Goal: Information Seeking & Learning: Check status

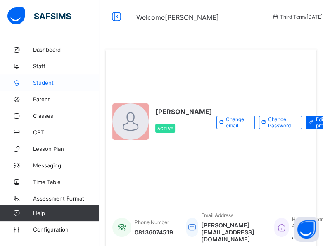
click at [42, 83] on span "Student" at bounding box center [66, 82] width 66 height 7
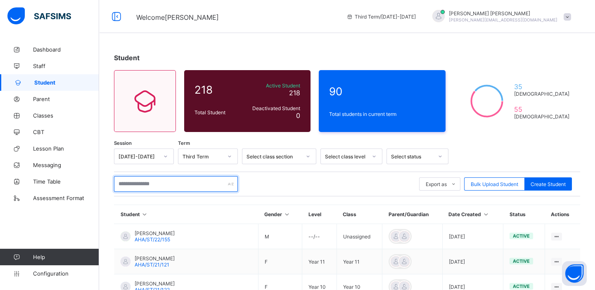
click at [171, 182] on input "text" at bounding box center [176, 184] width 124 height 16
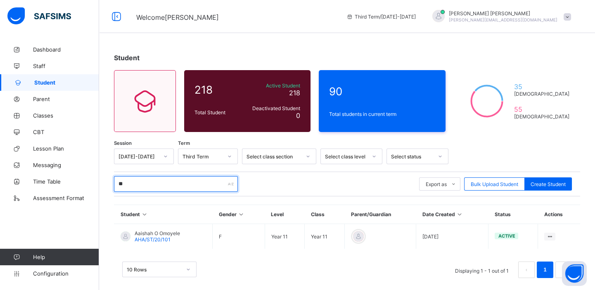
type input "*"
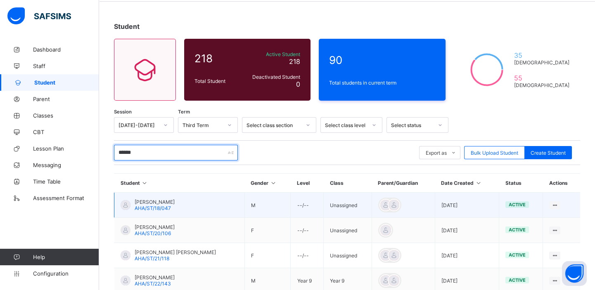
scroll to position [75, 0]
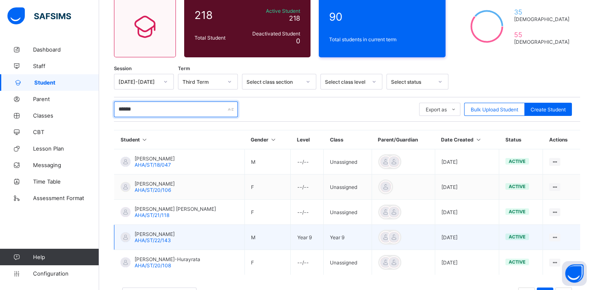
type input "******"
click at [154, 234] on span "Abubakar Sallau Aba-Hurayrata" at bounding box center [155, 234] width 40 height 6
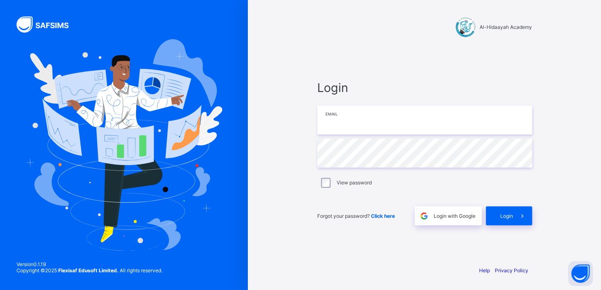
click at [323, 124] on input "email" at bounding box center [424, 120] width 215 height 29
type input "**********"
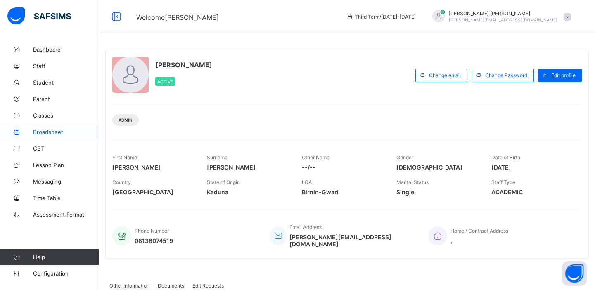
click at [52, 128] on link "Broadsheet" at bounding box center [49, 132] width 99 height 17
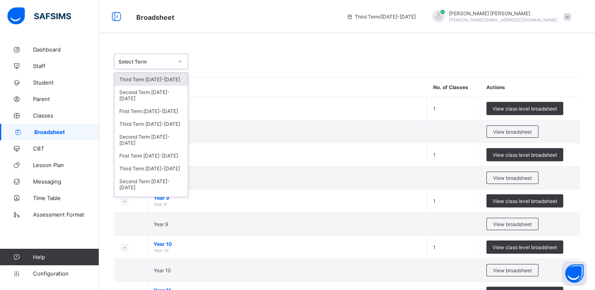
click at [177, 60] on div at bounding box center [180, 61] width 14 height 13
click at [149, 126] on div "Third Term 2023-2024" at bounding box center [151, 124] width 74 height 13
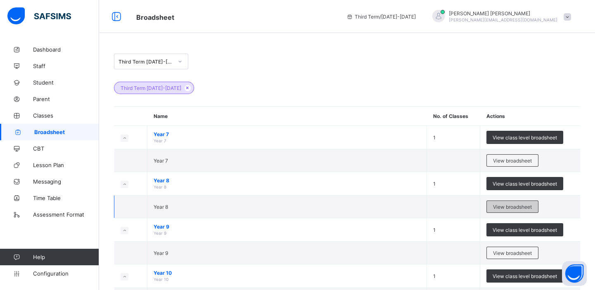
click at [323, 206] on span "View broadsheet" at bounding box center [512, 207] width 39 height 6
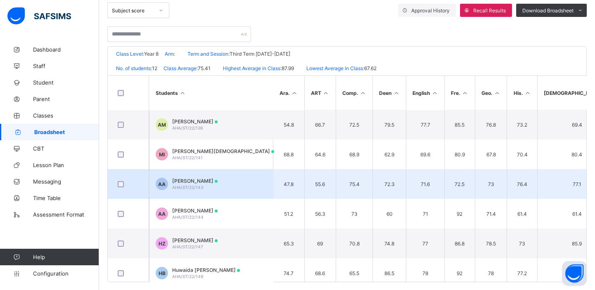
click at [214, 184] on div "Abubakar Sallau Aba-Hurayrata AHA/ST/22/143" at bounding box center [194, 184] width 45 height 12
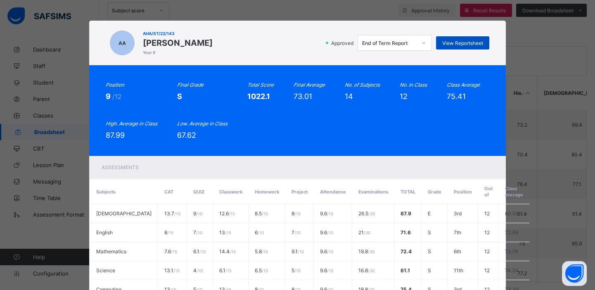
click at [323, 45] on span "View Reportsheet" at bounding box center [462, 43] width 41 height 6
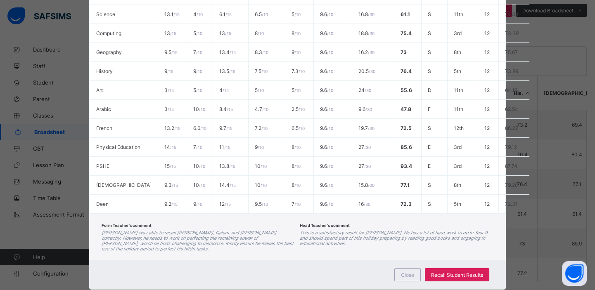
scroll to position [280, 0]
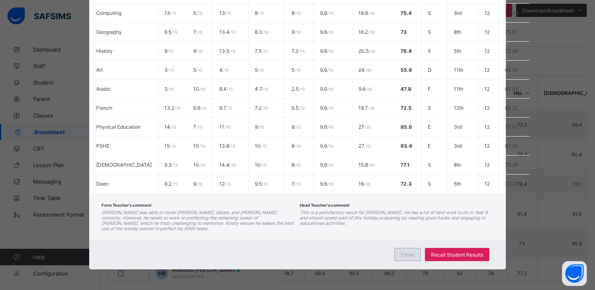
click at [323, 245] on span "Close" at bounding box center [407, 255] width 13 height 6
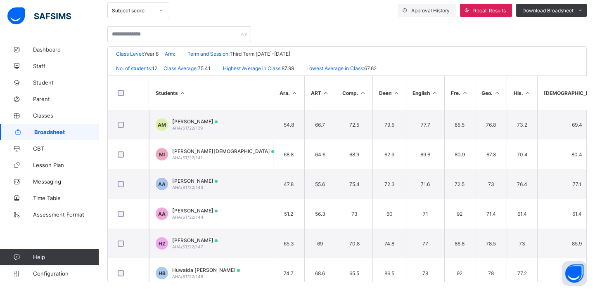
scroll to position [112, 0]
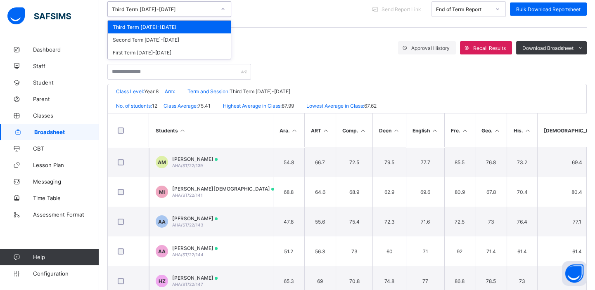
click at [175, 10] on div "Third Term 2023-2024" at bounding box center [164, 9] width 104 height 6
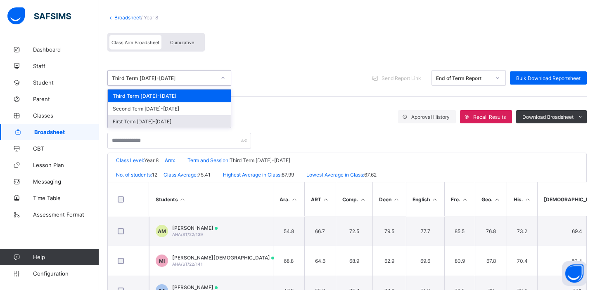
scroll to position [37, 0]
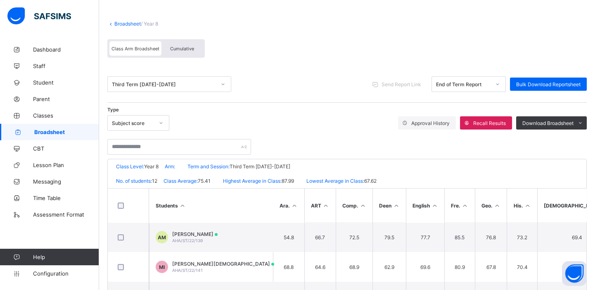
click at [126, 24] on link "Broadsheet" at bounding box center [127, 24] width 26 height 6
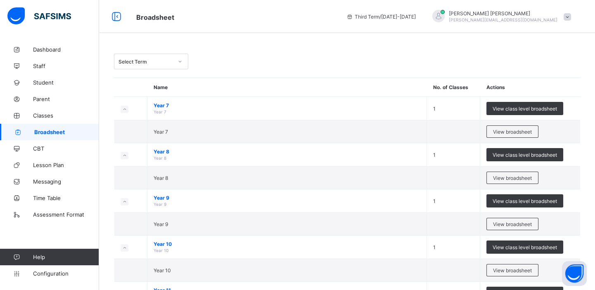
click at [178, 62] on icon at bounding box center [180, 61] width 5 height 8
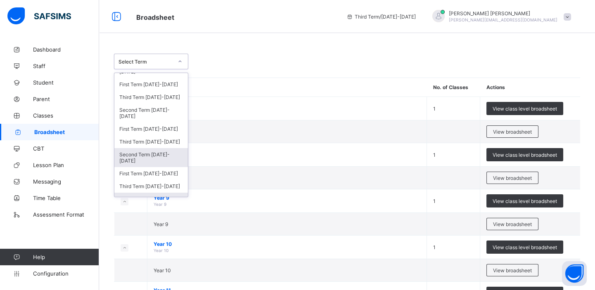
scroll to position [37, 0]
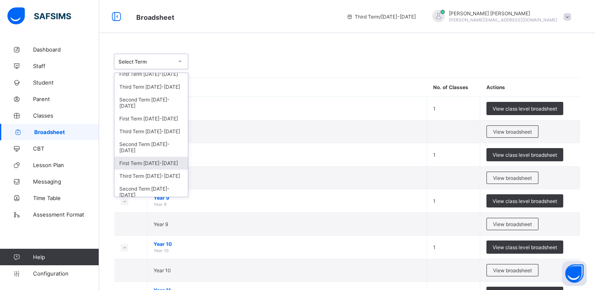
click at [144, 162] on div "First Term 2022-2023" at bounding box center [151, 163] width 74 height 13
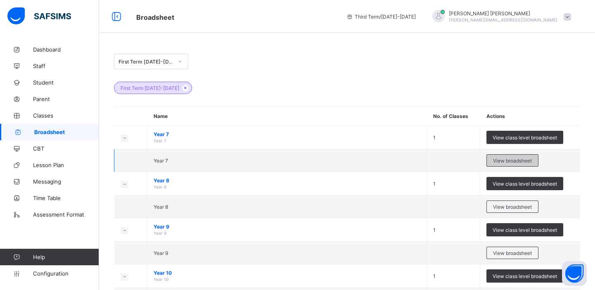
click at [323, 159] on span "View broadsheet" at bounding box center [512, 161] width 39 height 6
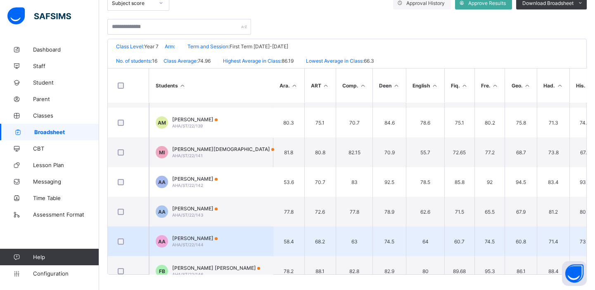
scroll to position [37, 0]
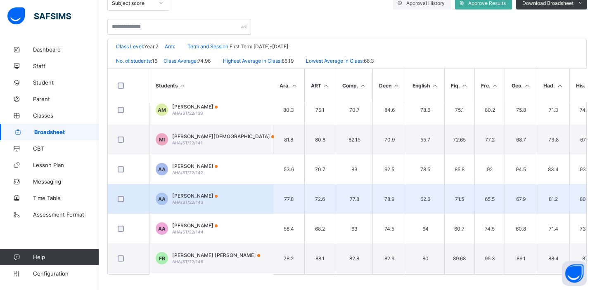
click at [210, 195] on span "Abubakar Sallau Aba-Hurayrata" at bounding box center [194, 196] width 45 height 6
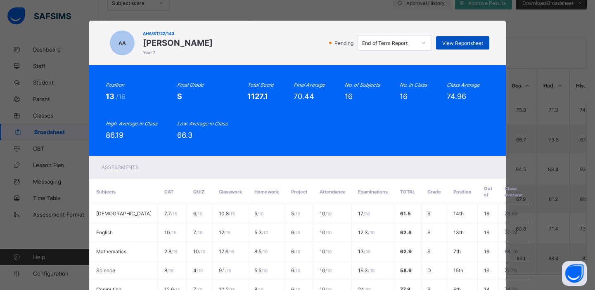
click at [323, 42] on span "View Reportsheet" at bounding box center [462, 43] width 41 height 6
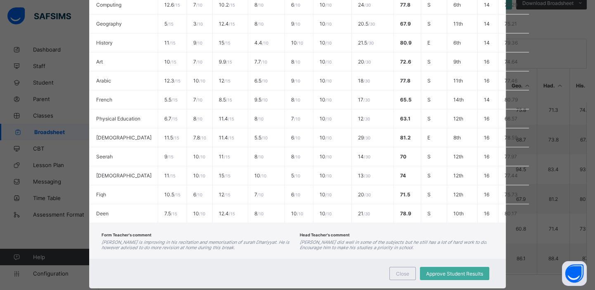
scroll to position [306, 0]
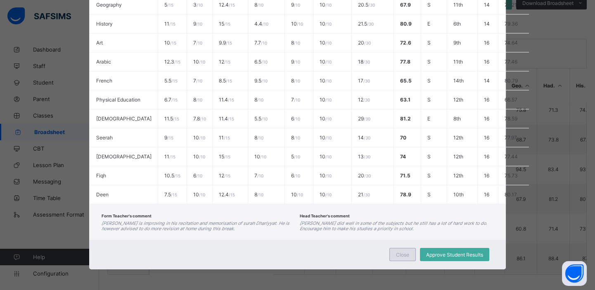
click at [323, 245] on span "Close" at bounding box center [402, 255] width 13 height 6
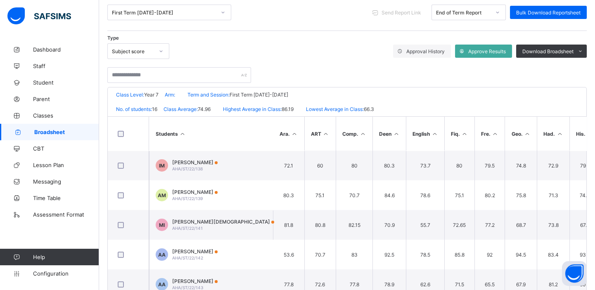
scroll to position [7, 0]
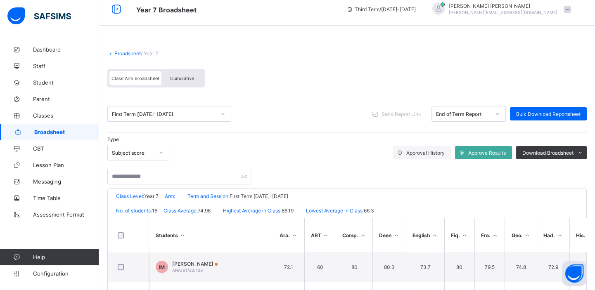
click at [196, 116] on div "First Term 2022-2023" at bounding box center [164, 114] width 104 height 6
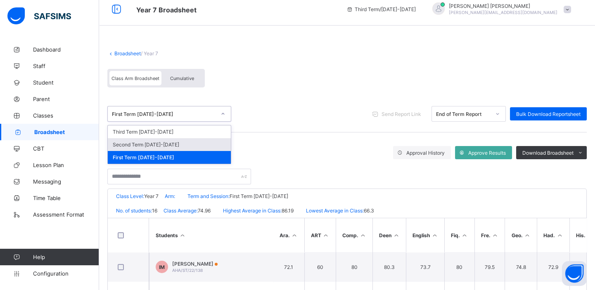
click at [177, 143] on div "Second Term 2022-2023" at bounding box center [169, 144] width 123 height 13
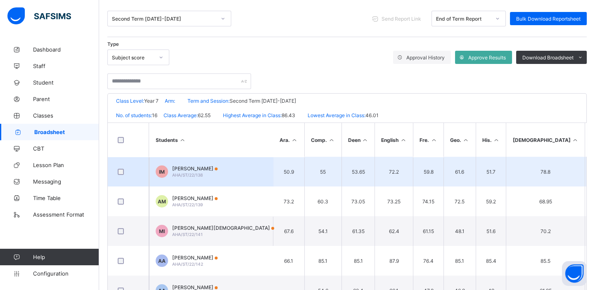
scroll to position [112, 0]
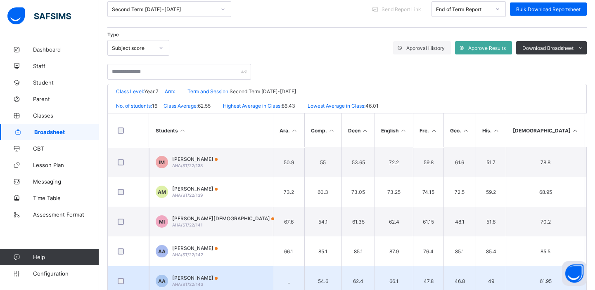
click at [218, 245] on div "Abubakar Sallau Aba-Hurayrata AHA/ST/22/143" at bounding box center [194, 281] width 45 height 12
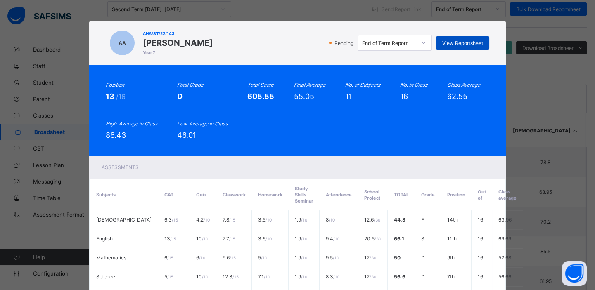
click at [323, 40] on span "View Reportsheet" at bounding box center [462, 43] width 41 height 6
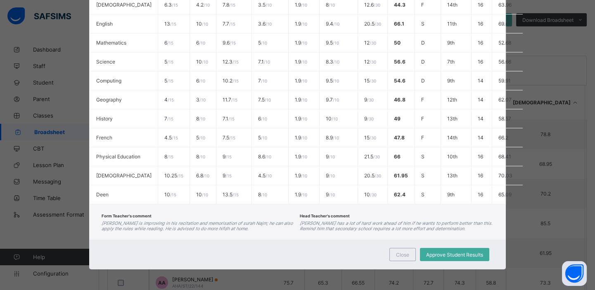
scroll to position [157, 0]
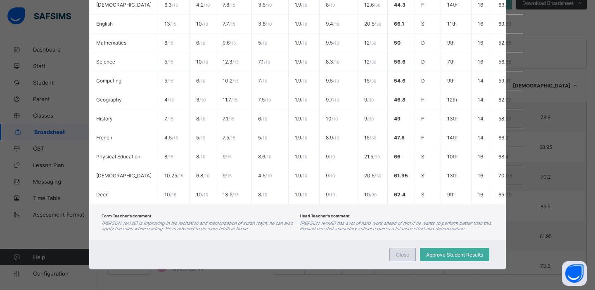
click at [323, 245] on span "Close" at bounding box center [402, 255] width 13 height 6
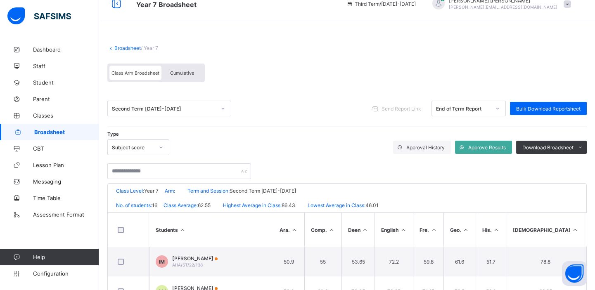
scroll to position [7, 0]
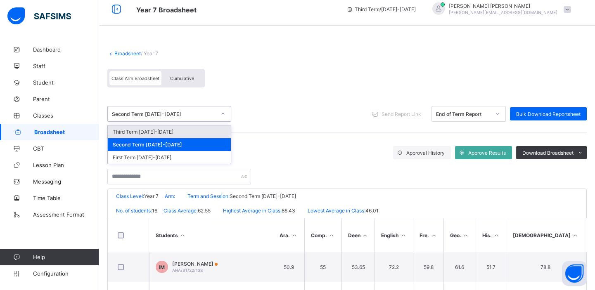
click at [195, 111] on div "Second Term 2022-2023" at bounding box center [164, 114] width 104 height 6
click at [162, 131] on div "Third Term 2022-2023" at bounding box center [169, 132] width 123 height 13
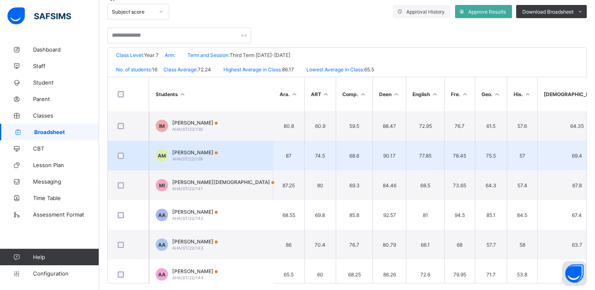
scroll to position [157, 0]
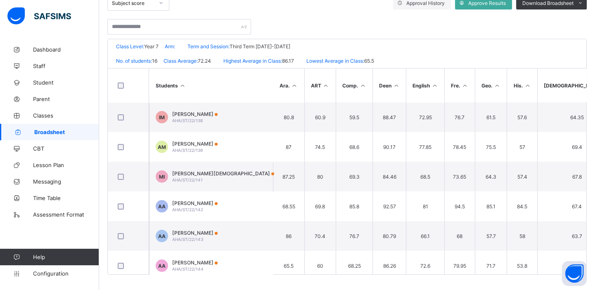
click at [218, 230] on span "Abubakar Sallau Aba-Hurayrata" at bounding box center [194, 233] width 45 height 6
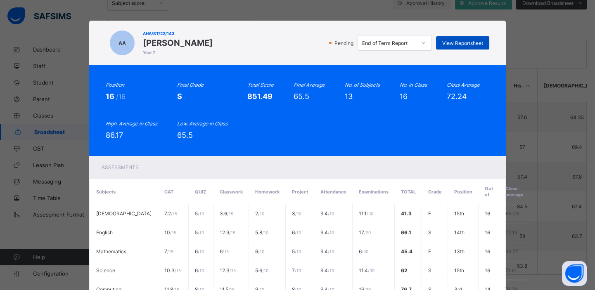
click at [323, 40] on span "View Reportsheet" at bounding box center [462, 43] width 41 height 6
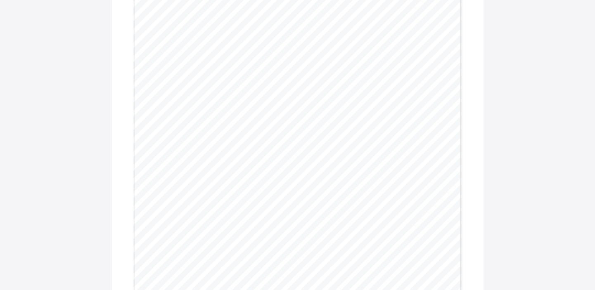
scroll to position [112, 0]
